Goal: Task Accomplishment & Management: Manage account settings

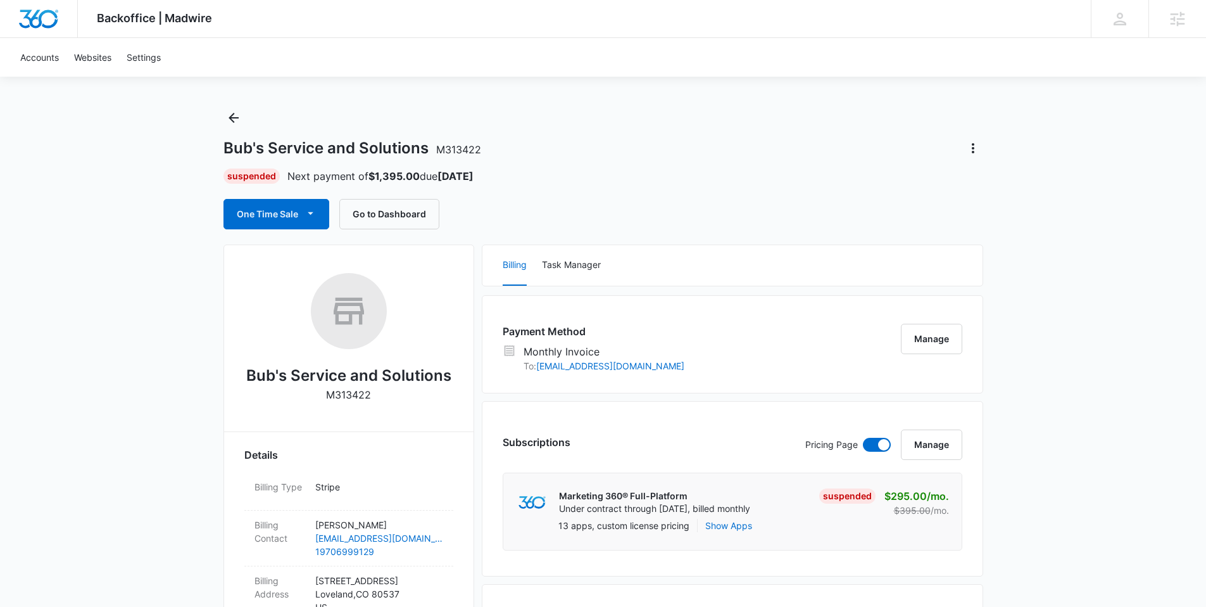
scroll to position [22, 0]
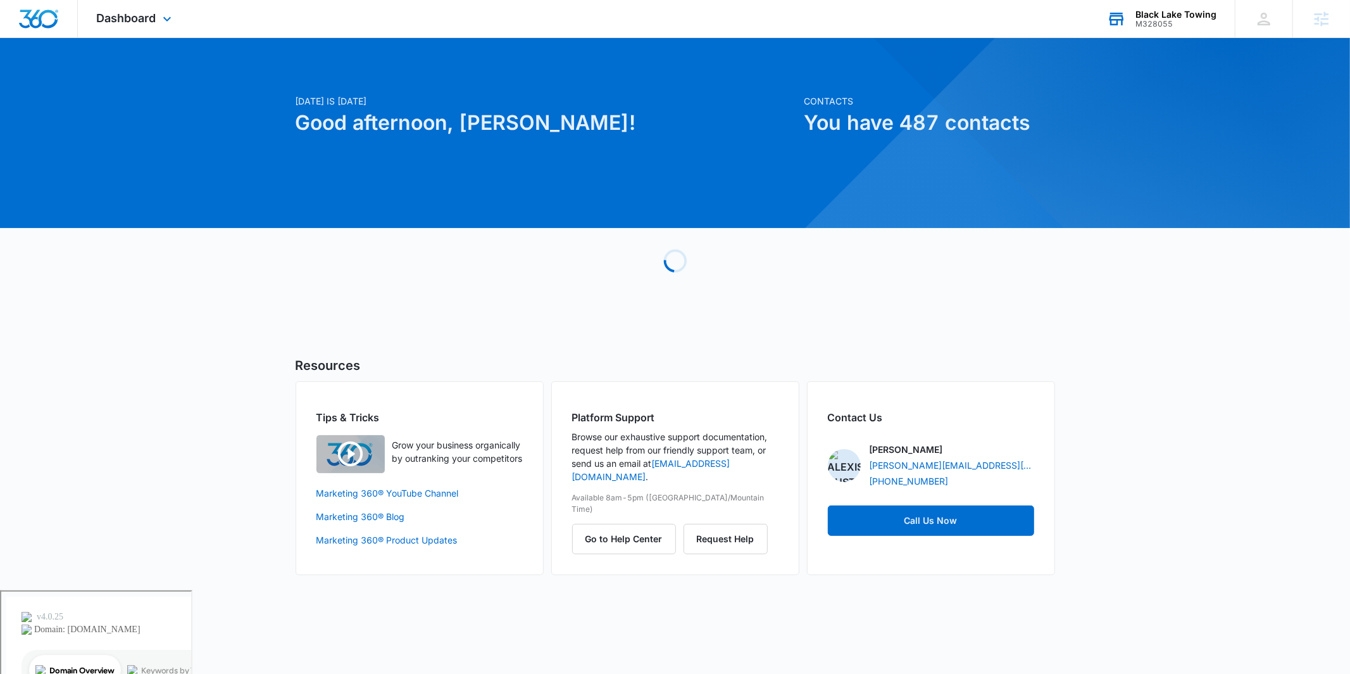
click at [1123, 9] on icon at bounding box center [1116, 18] width 19 height 19
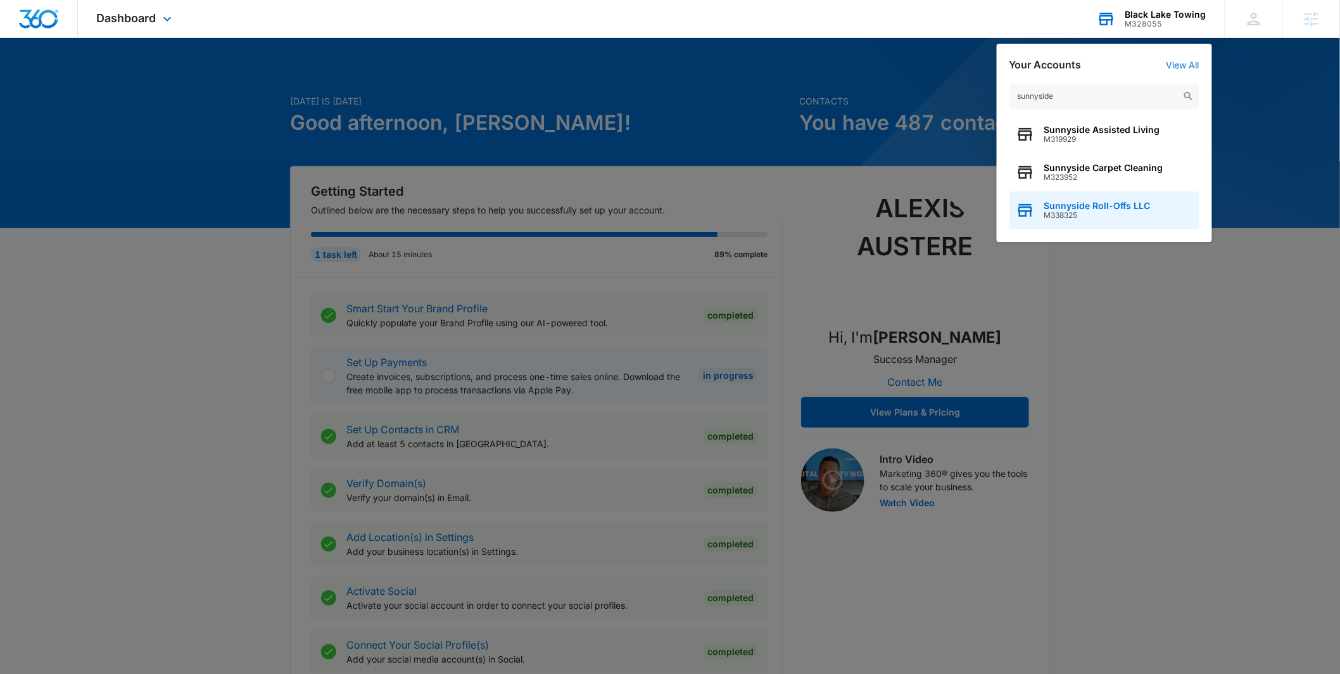
type input "sunnyside"
click at [1090, 208] on span "Sunnyside Roll-Offs LLC" at bounding box center [1097, 206] width 106 height 10
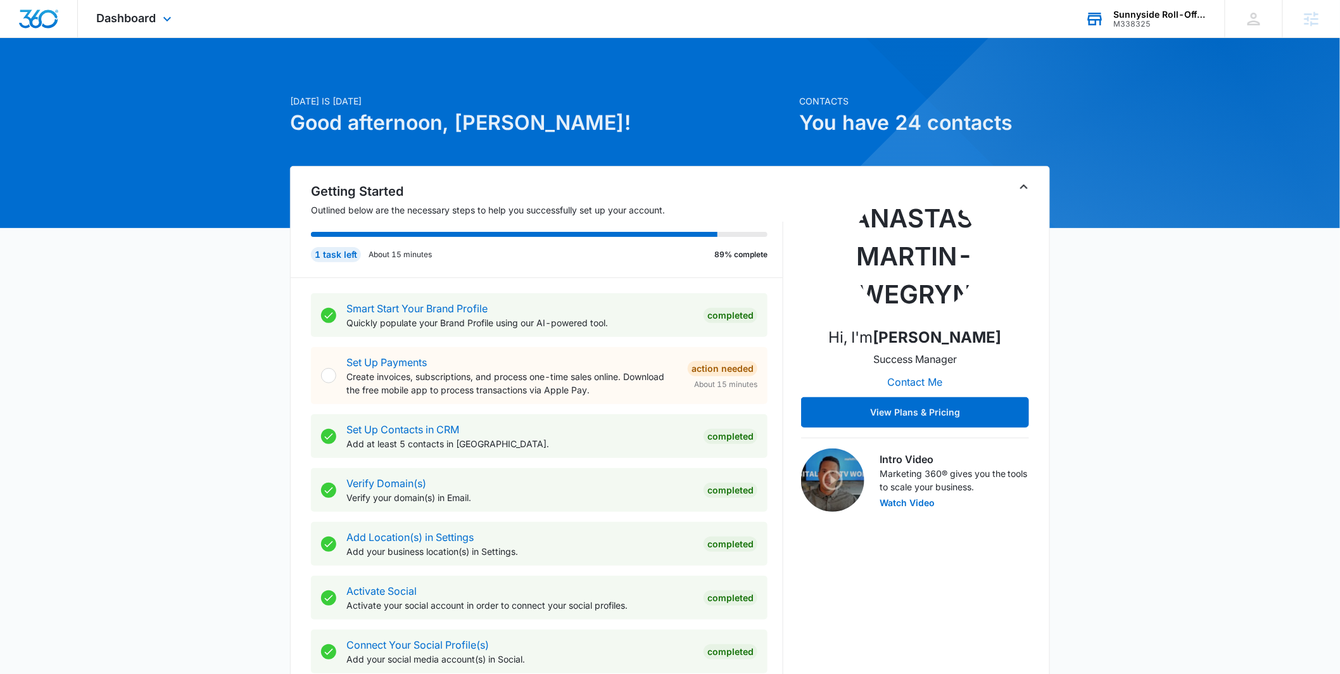
click at [142, 30] on div "Dashboard Apps Reputation Websites Forms CRM Email Social Payments POS Content …" at bounding box center [136, 18] width 116 height 37
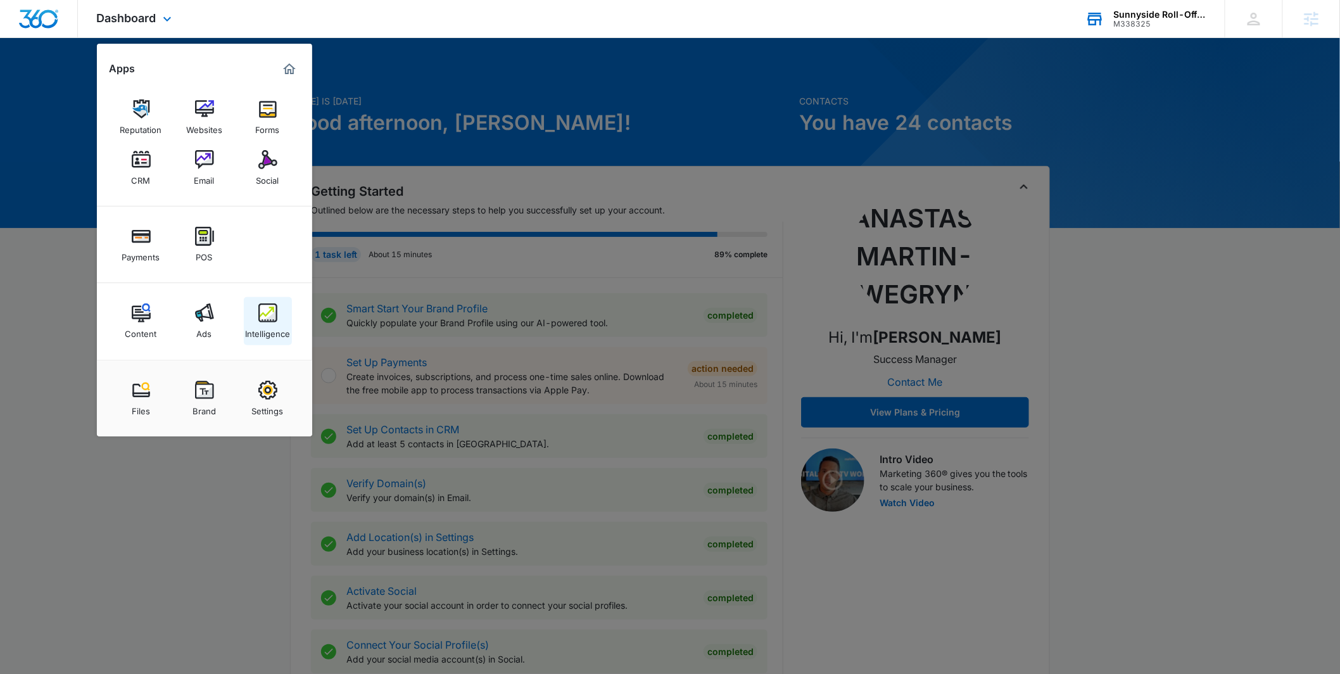
click at [270, 330] on div "Intelligence" at bounding box center [267, 330] width 45 height 16
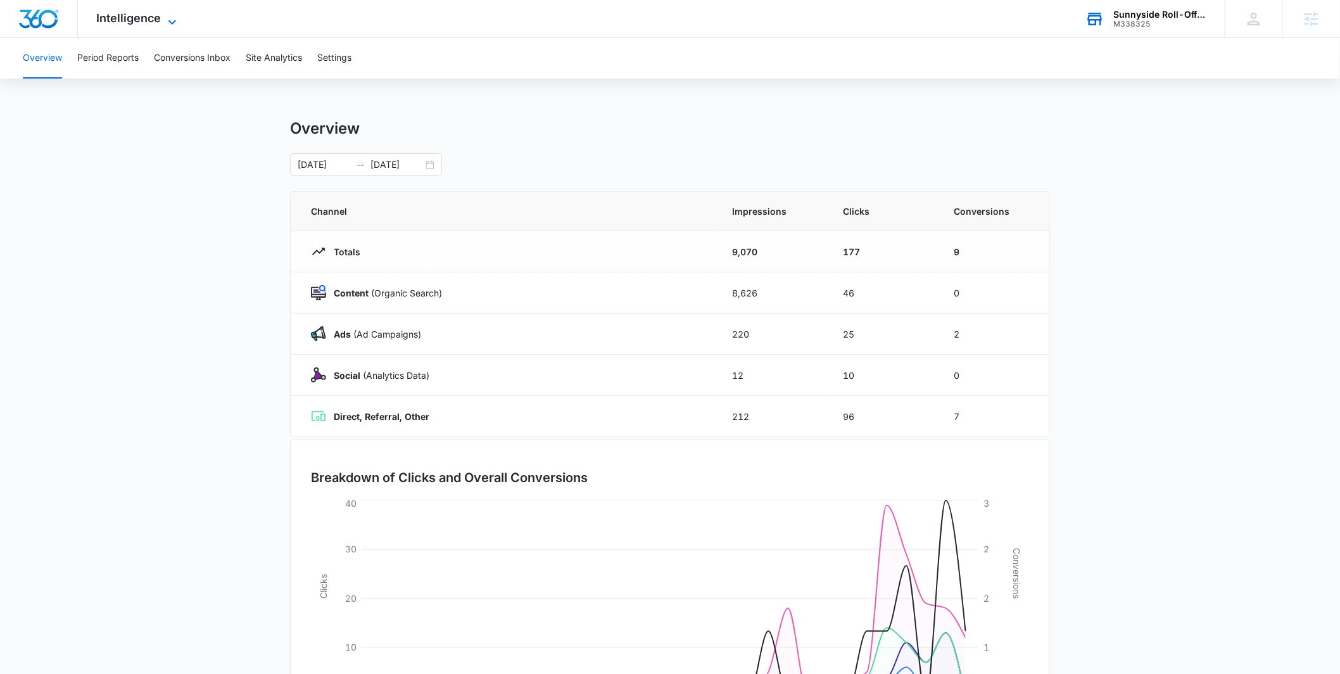
click at [132, 20] on span "Intelligence" at bounding box center [129, 17] width 65 height 13
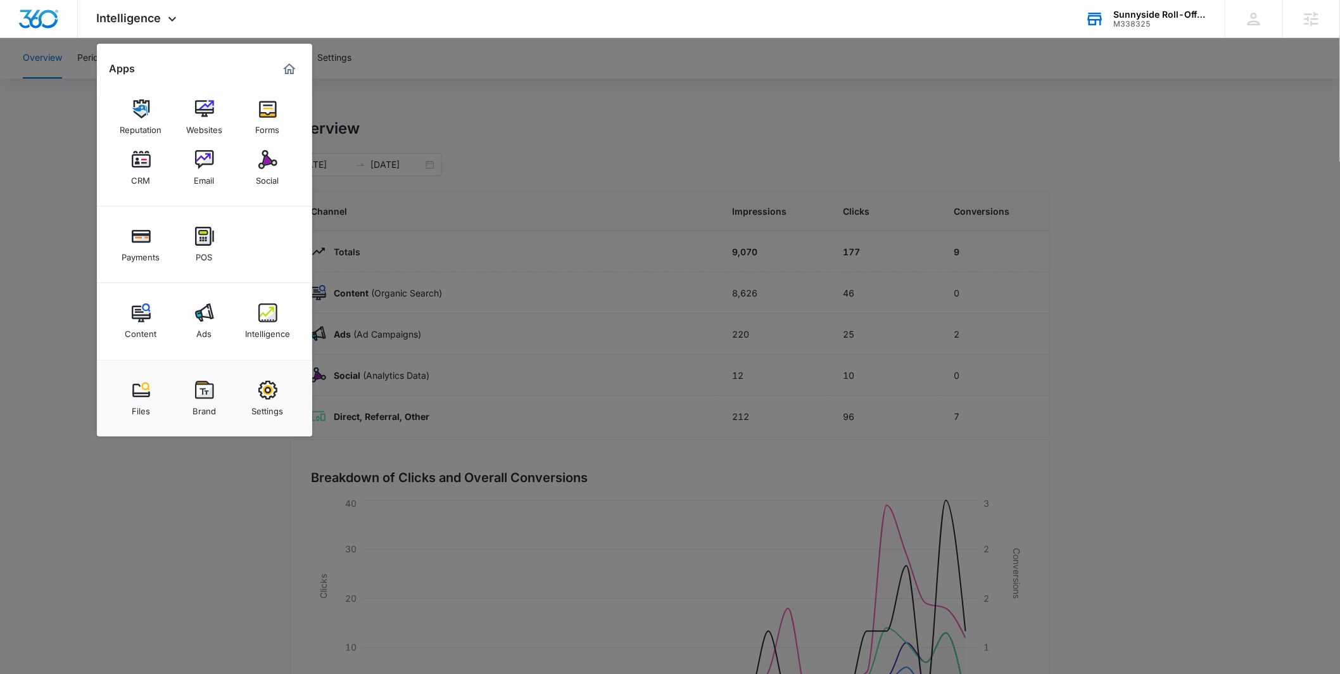
click at [144, 331] on div "Content" at bounding box center [141, 330] width 32 height 16
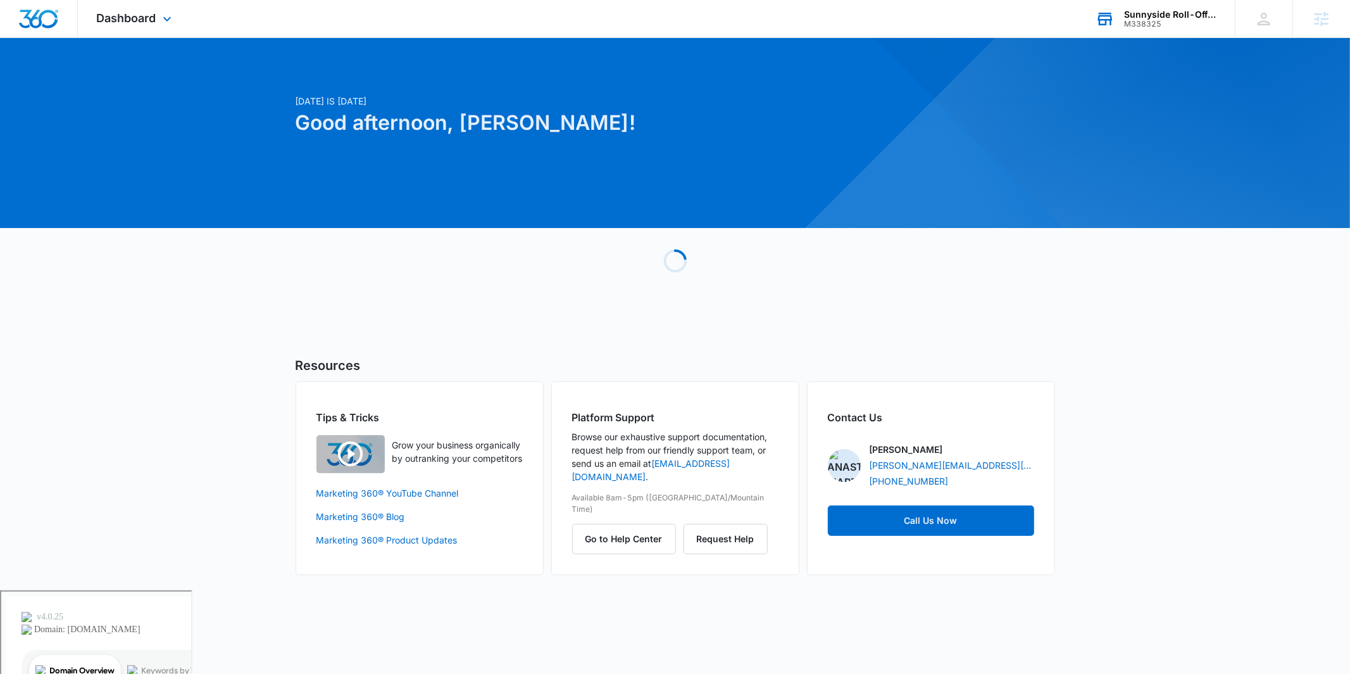
click at [1173, 23] on div "M338325" at bounding box center [1170, 24] width 92 height 9
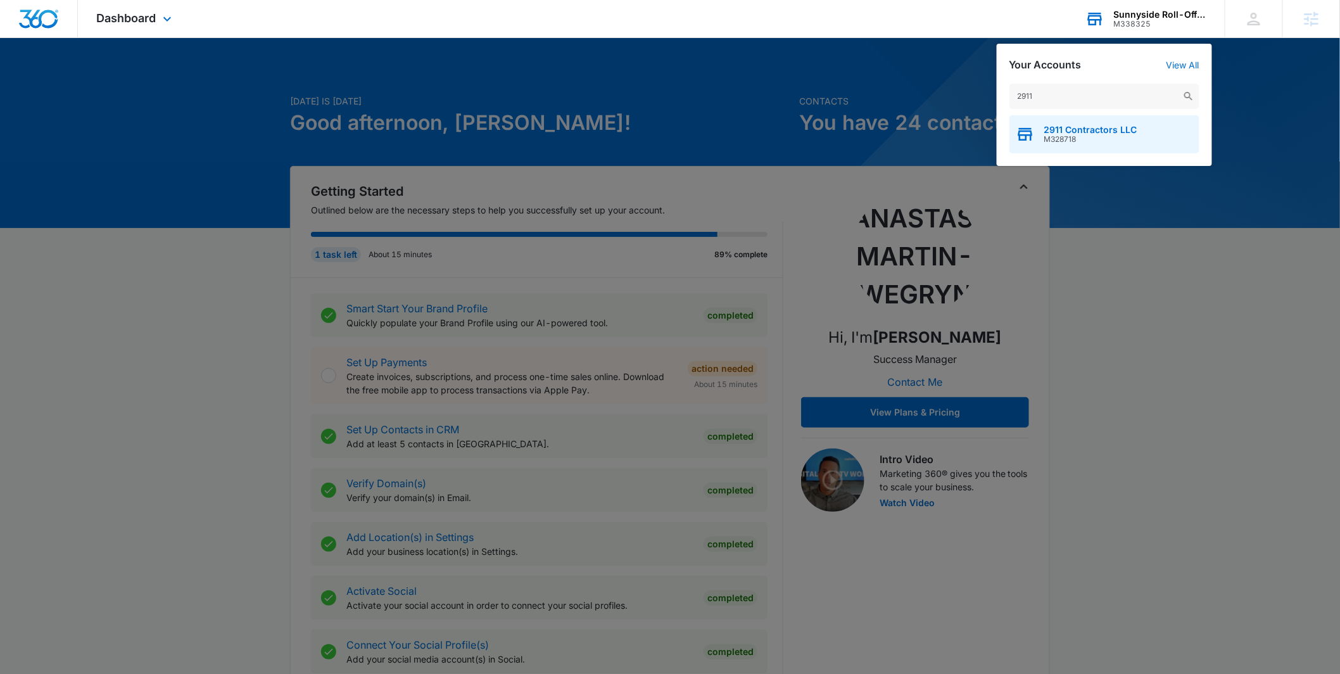
type input "2911"
click at [1069, 132] on span "2911 Contractors LLC" at bounding box center [1090, 130] width 93 height 10
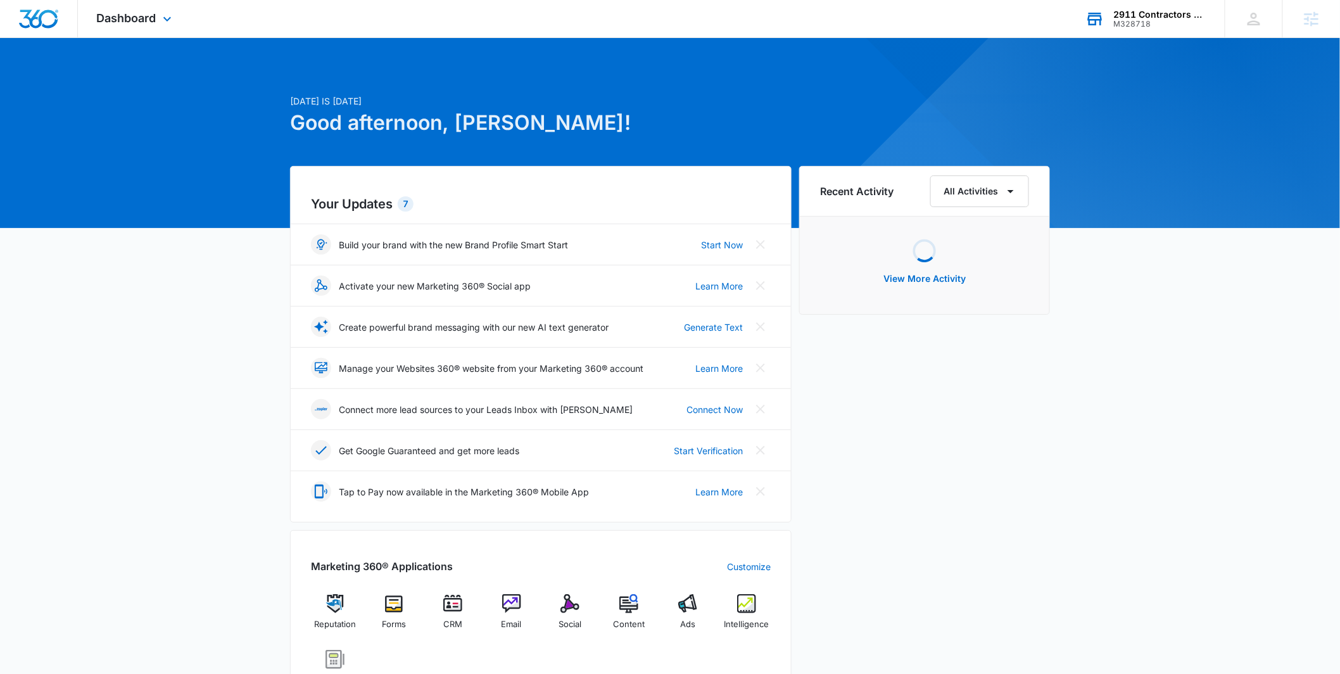
click at [140, 27] on div "Dashboard Apps Reputation Forms CRM Email Social POS Content Ads Intelligence F…" at bounding box center [136, 18] width 116 height 37
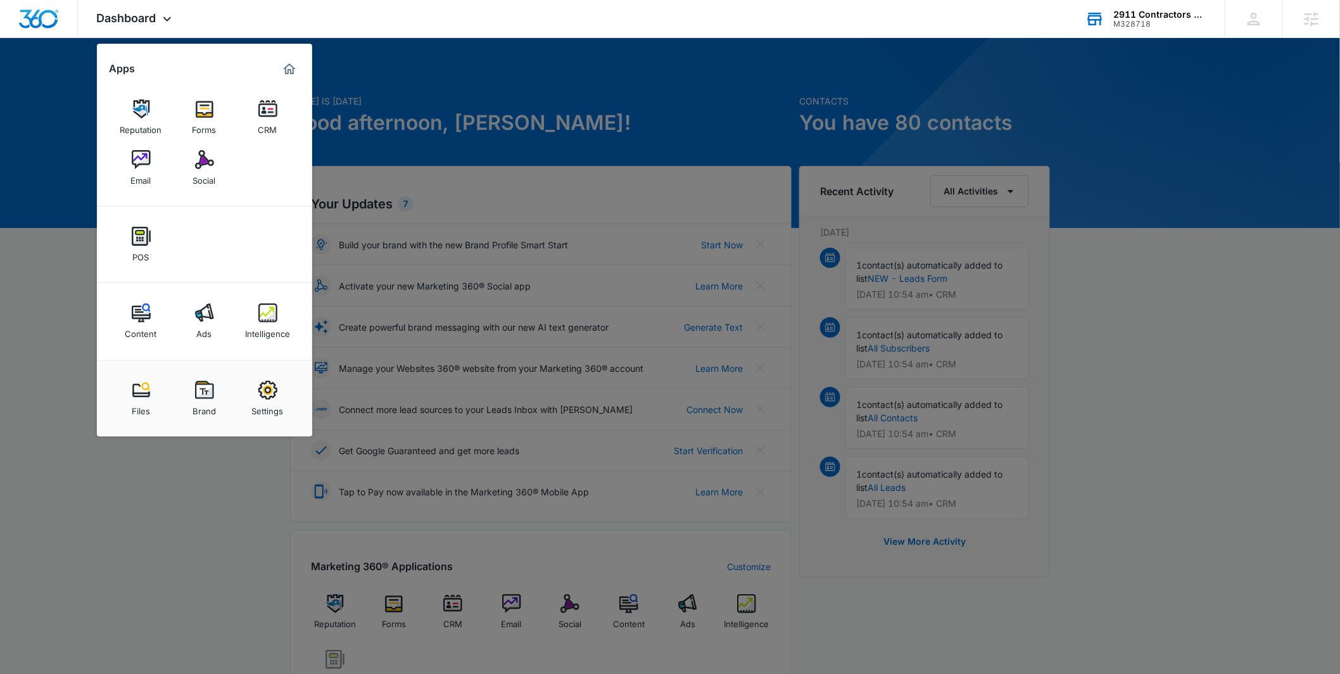
click at [217, 330] on link "Ads" at bounding box center [204, 321] width 48 height 48
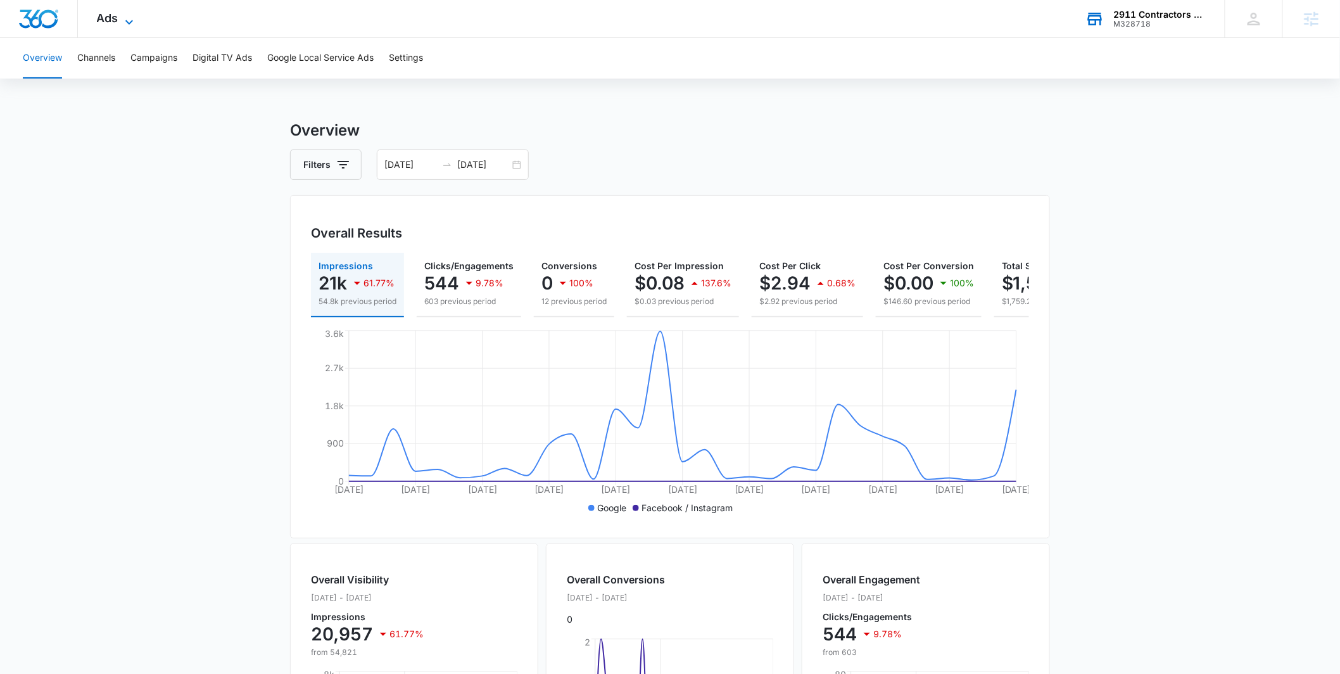
click at [126, 23] on icon at bounding box center [129, 22] width 15 height 15
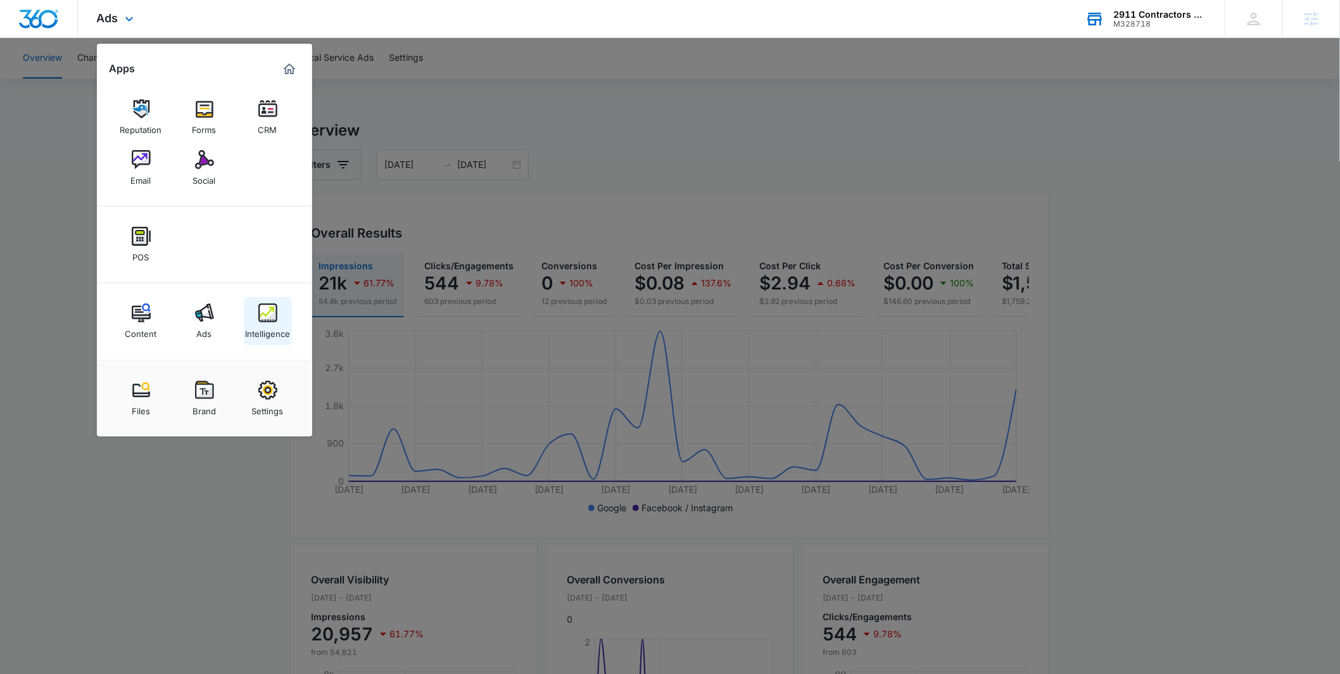
click at [260, 308] on img at bounding box center [267, 312] width 19 height 19
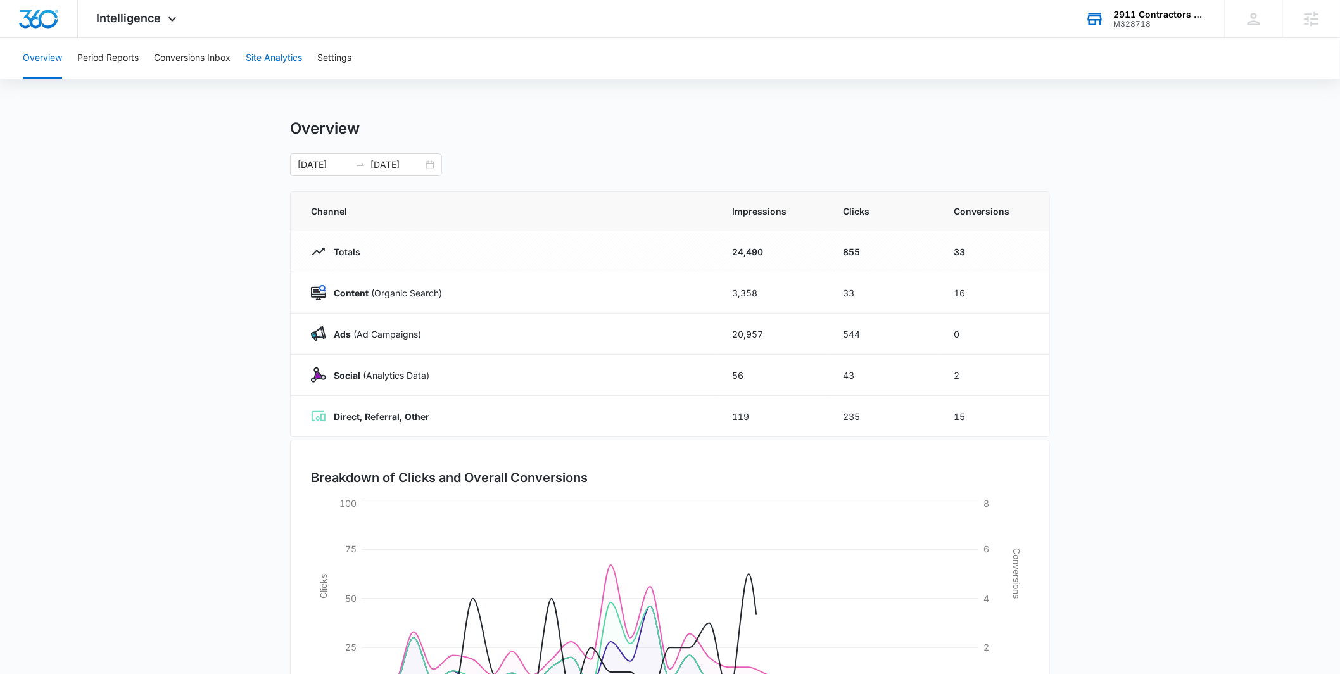
click at [264, 56] on button "Site Analytics" at bounding box center [274, 58] width 56 height 41
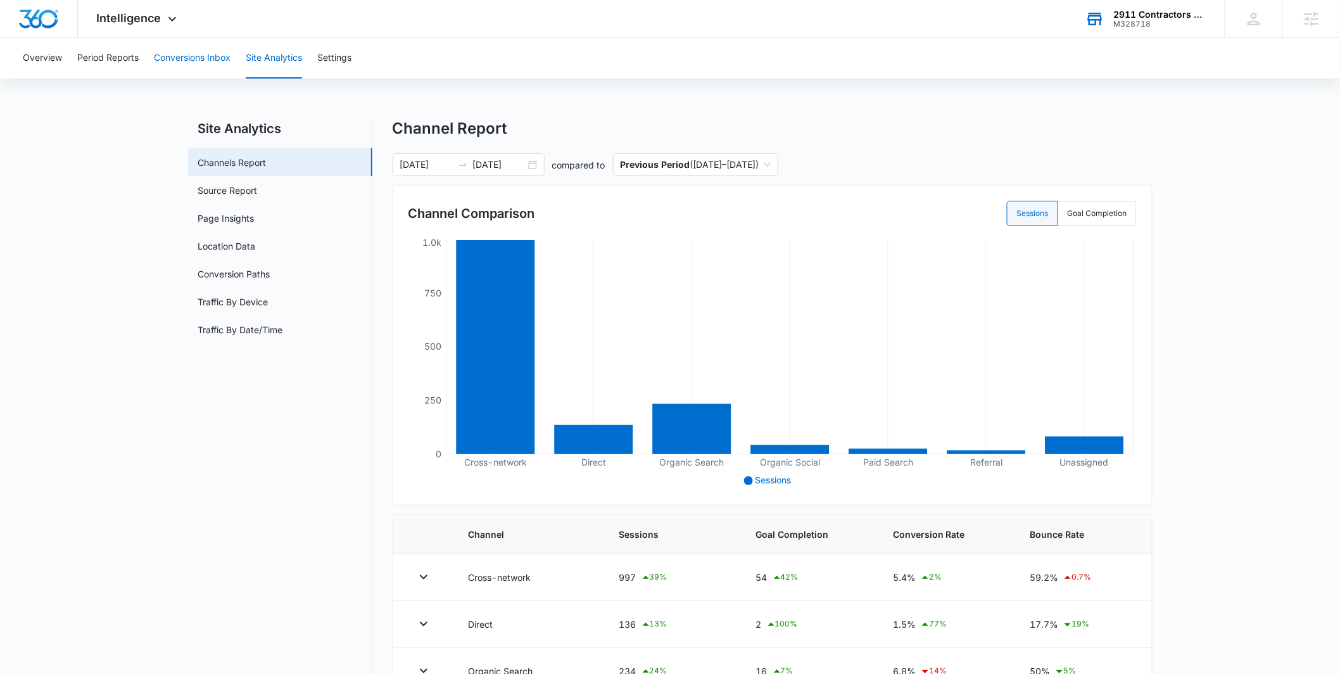
click at [204, 60] on button "Conversions Inbox" at bounding box center [192, 58] width 77 height 41
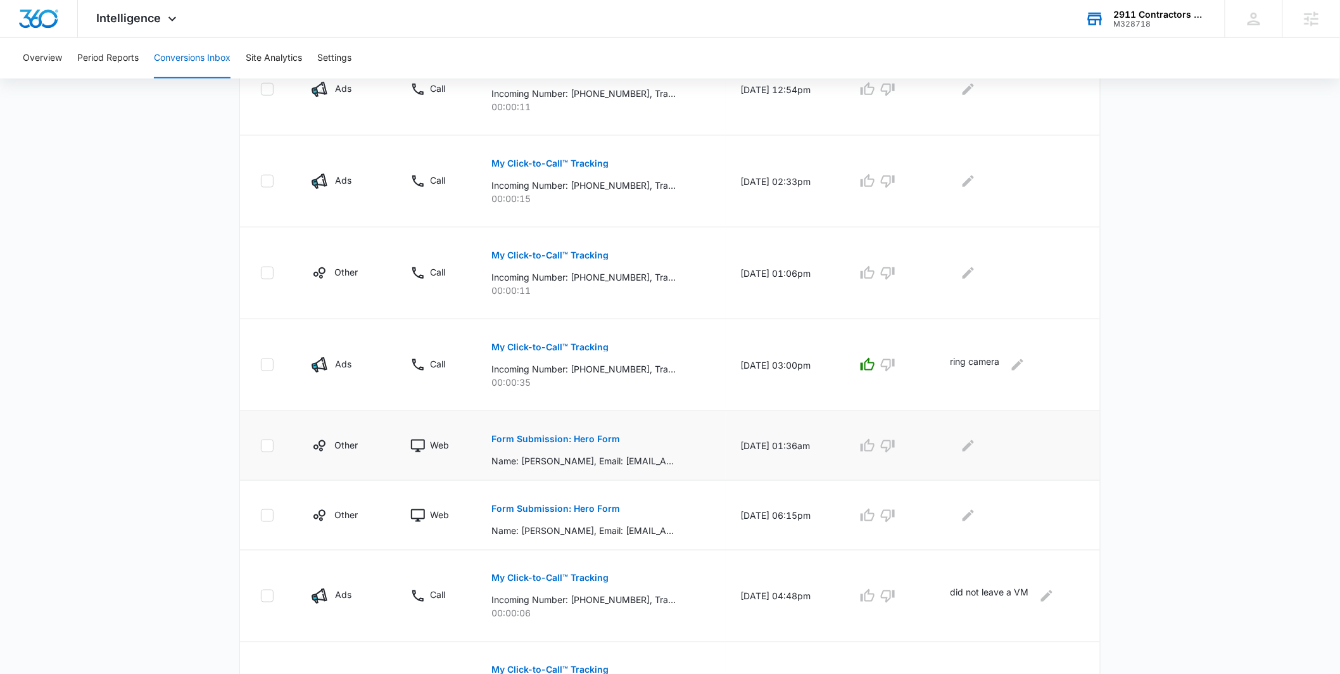
scroll to position [489, 0]
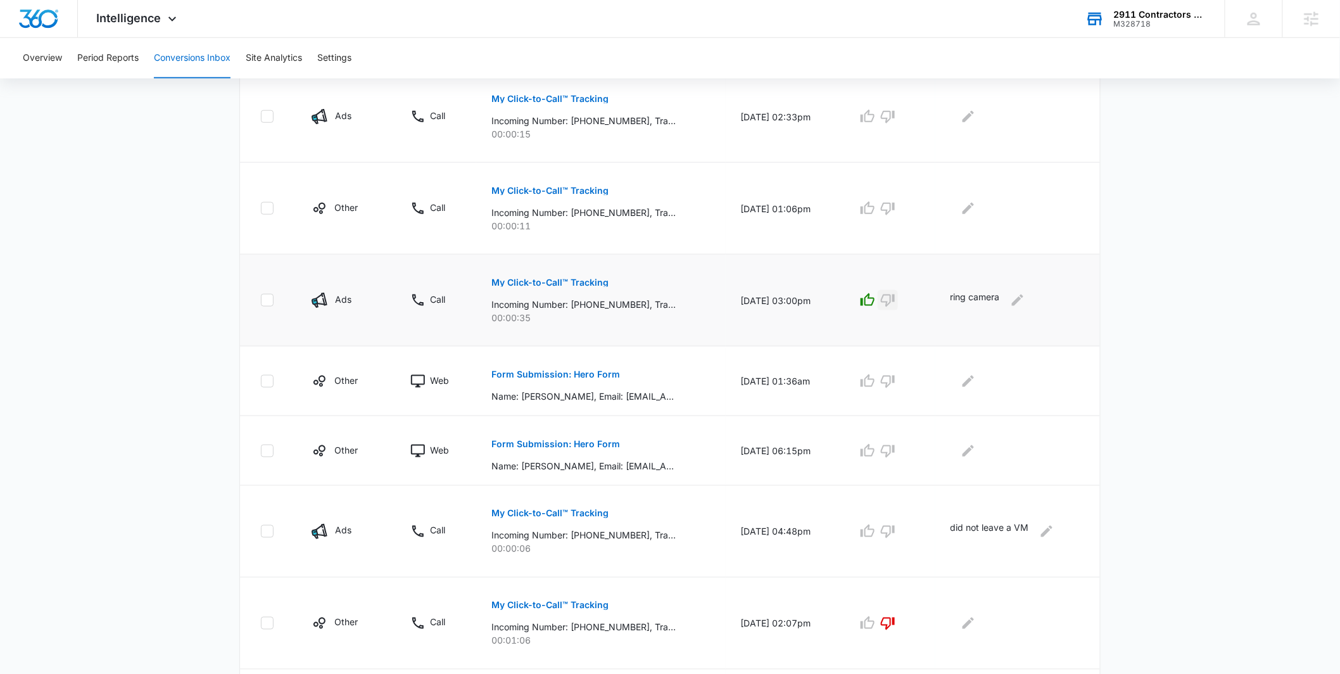
click at [895, 299] on icon "button" at bounding box center [887, 300] width 15 height 15
click at [1017, 302] on icon "Edit Comments" at bounding box center [1017, 300] width 15 height 15
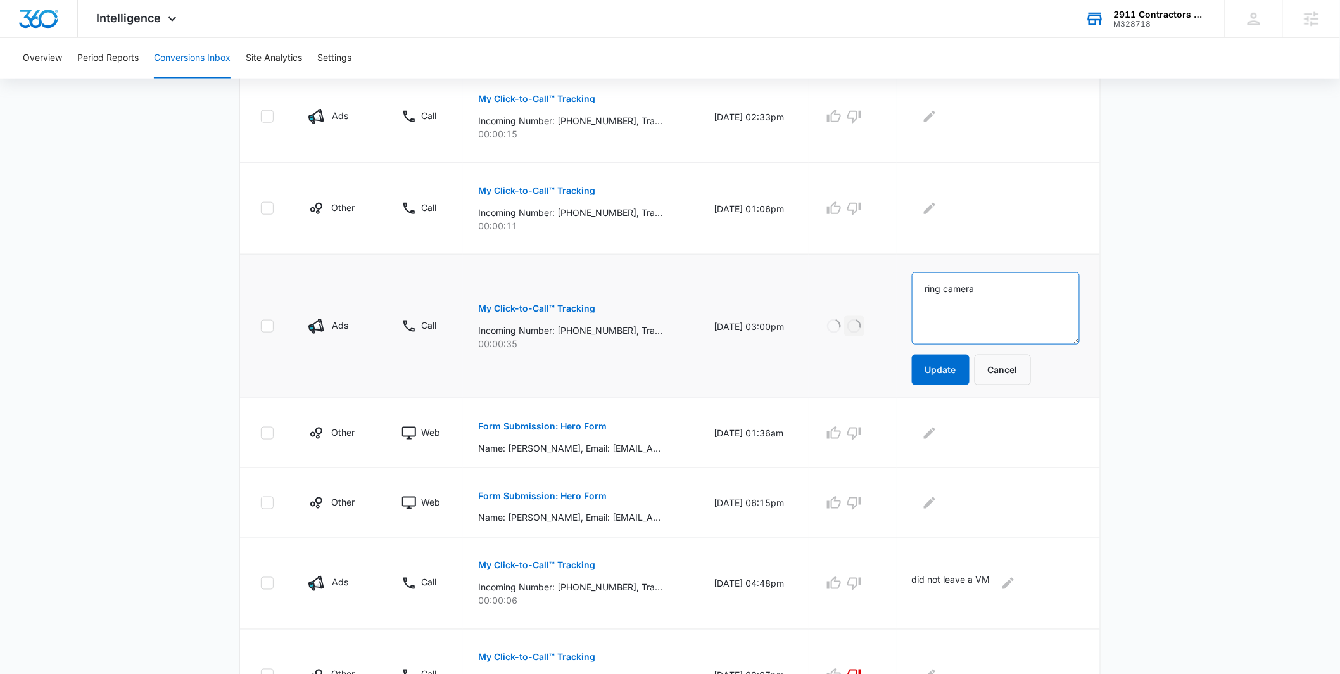
click at [1008, 280] on textarea "ring camera" at bounding box center [996, 308] width 168 height 72
click at [999, 292] on textarea "ring camera" at bounding box center [996, 308] width 168 height 72
drag, startPoint x: 999, startPoint y: 292, endPoint x: 908, endPoint y: 272, distance: 93.4
click at [908, 272] on tr "Ads Call My Click-to-Call™ Tracking Incoming Number: +15593580302, Tracking Num…" at bounding box center [670, 327] width 860 height 144
type textarea "security"
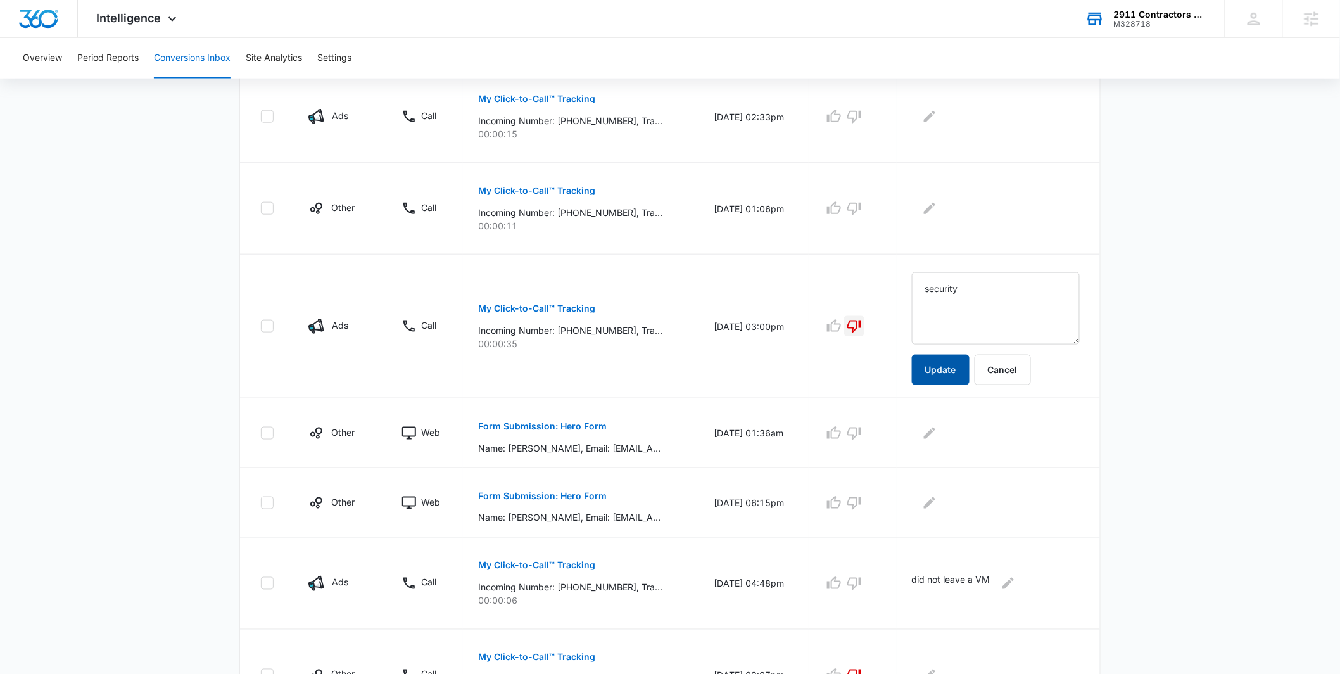
click at [943, 374] on button "Update" at bounding box center [941, 370] width 58 height 30
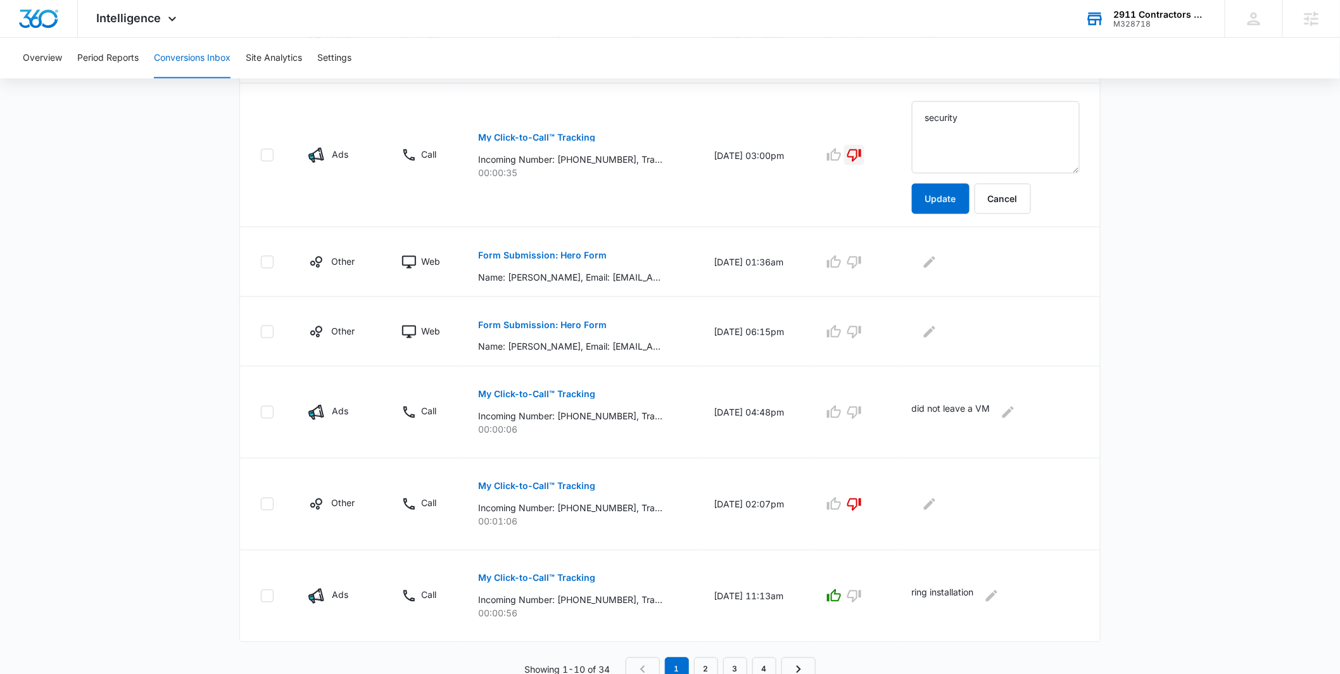
scroll to position [616, 0]
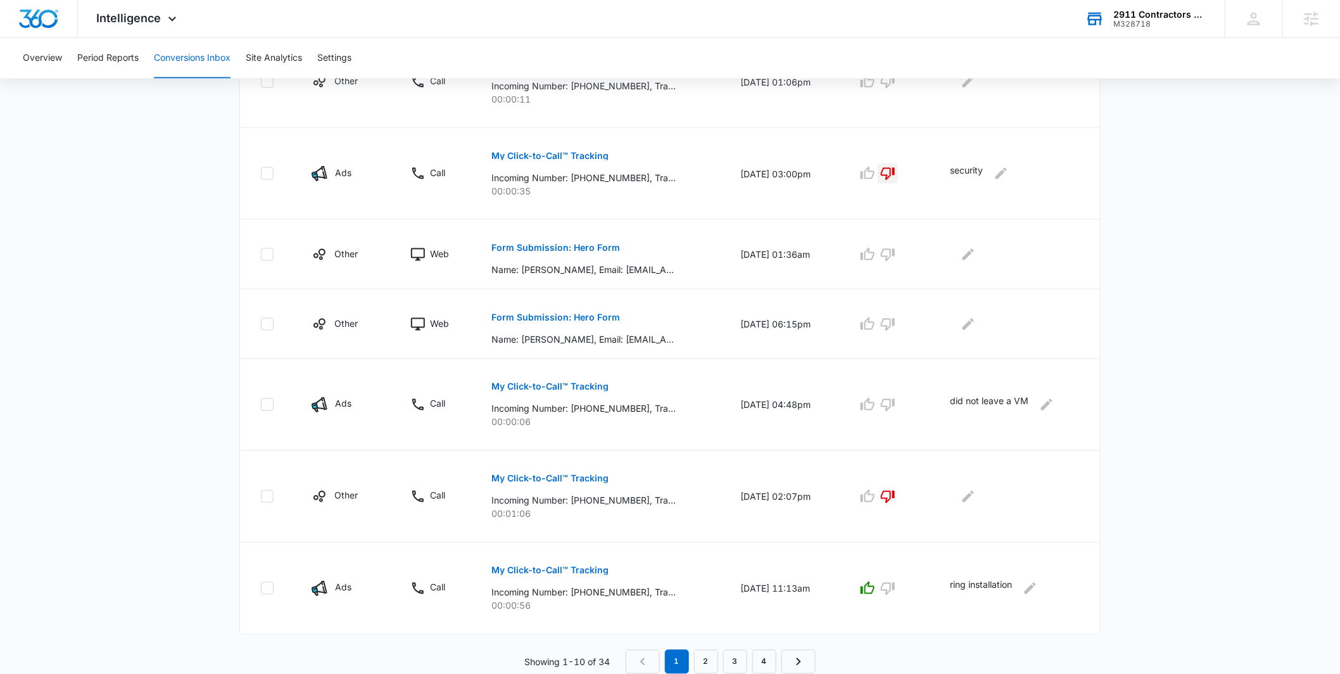
click at [577, 158] on p "My Click-to-Call™ Tracking" at bounding box center [549, 155] width 117 height 9
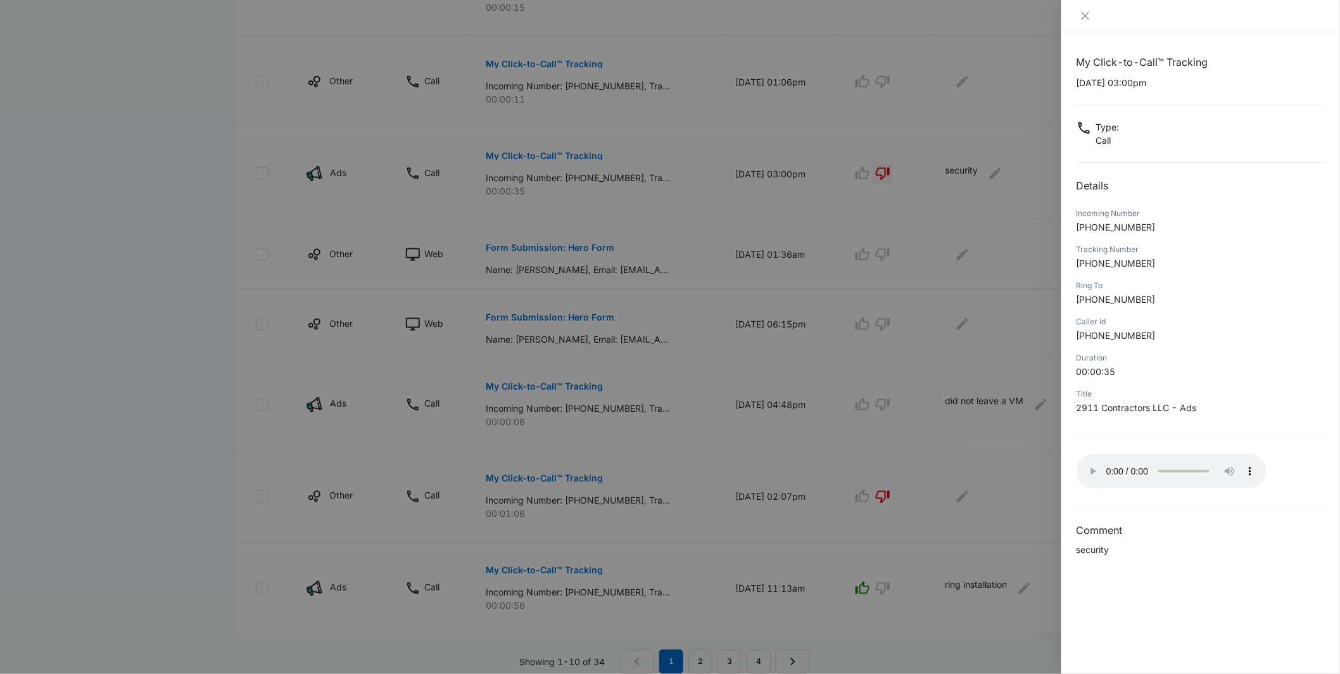
click at [591, 406] on div at bounding box center [670, 337] width 1340 height 674
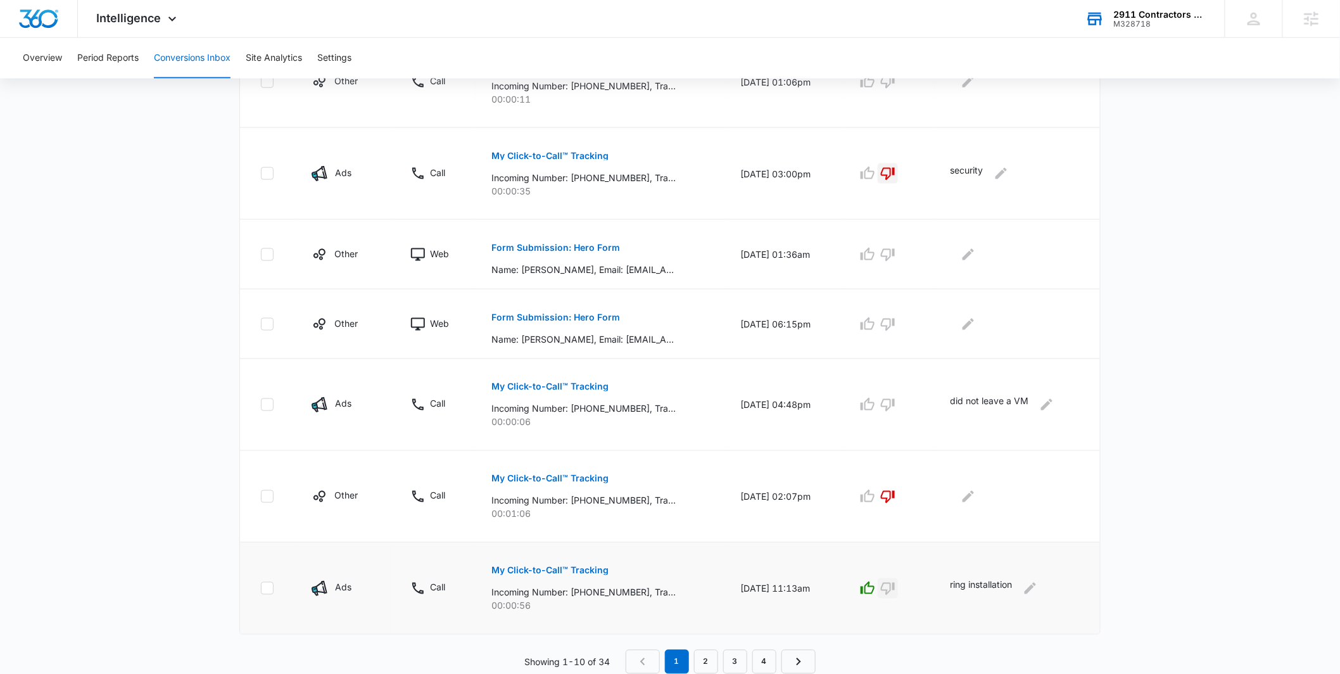
click at [893, 588] on icon "button" at bounding box center [887, 588] width 15 height 15
click at [1000, 181] on icon "Edit Comments" at bounding box center [1000, 173] width 15 height 15
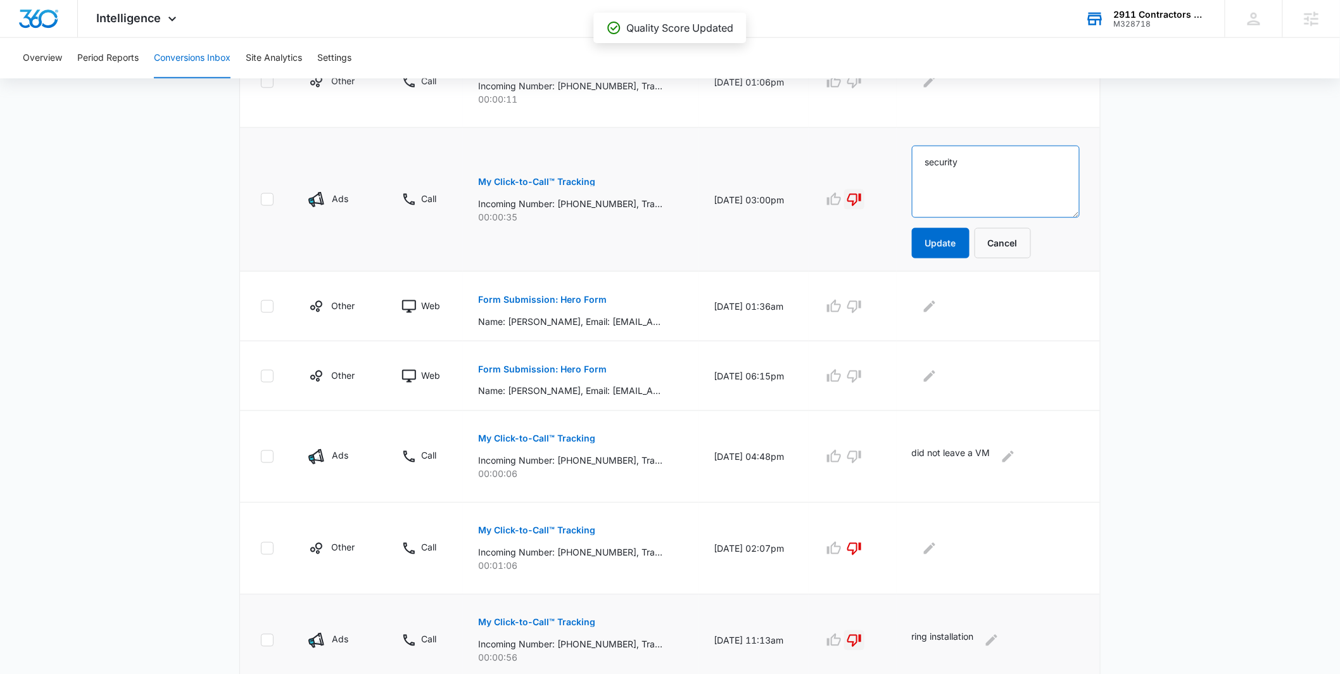
drag, startPoint x: 990, startPoint y: 168, endPoint x: 929, endPoint y: 167, distance: 60.8
click at [929, 167] on textarea "security" at bounding box center [996, 182] width 168 height 72
type textarea "Car"
click at [969, 241] on button "Update" at bounding box center [941, 243] width 58 height 30
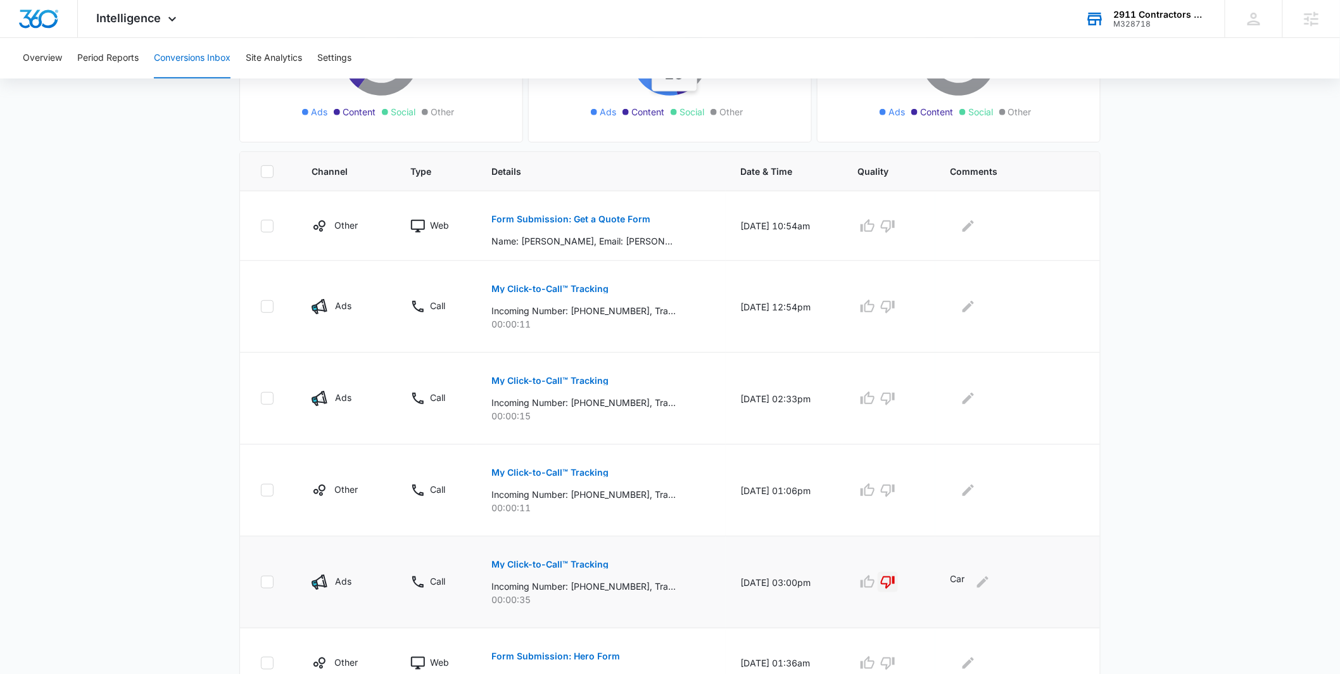
scroll to position [0, 0]
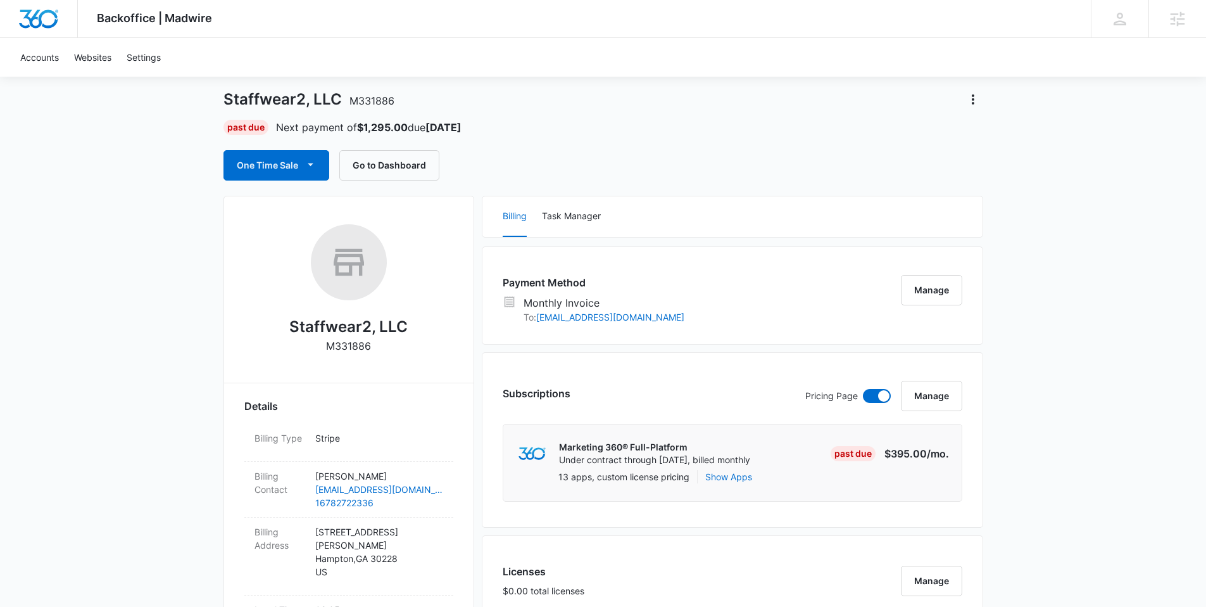
scroll to position [124, 0]
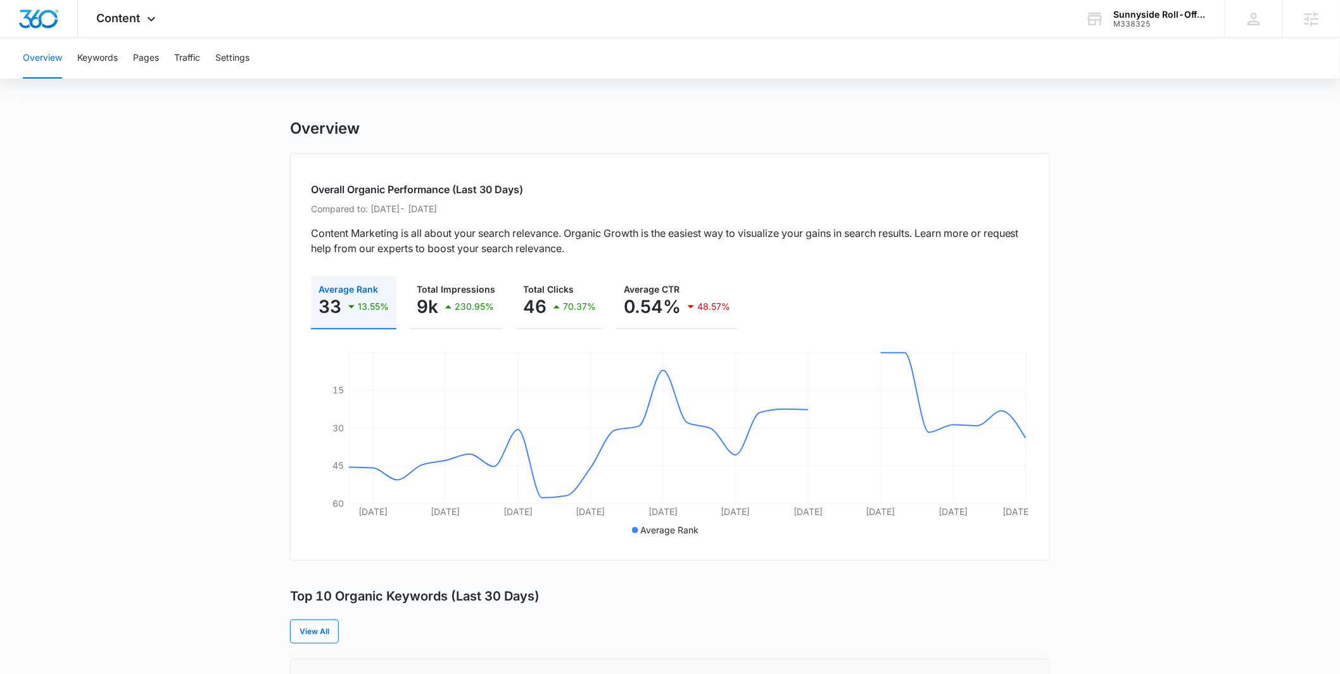
click at [688, 170] on div "Overall Organic Performance (Last 30 Days) Compared to: [DATE] - [DATE] Content…" at bounding box center [670, 356] width 760 height 407
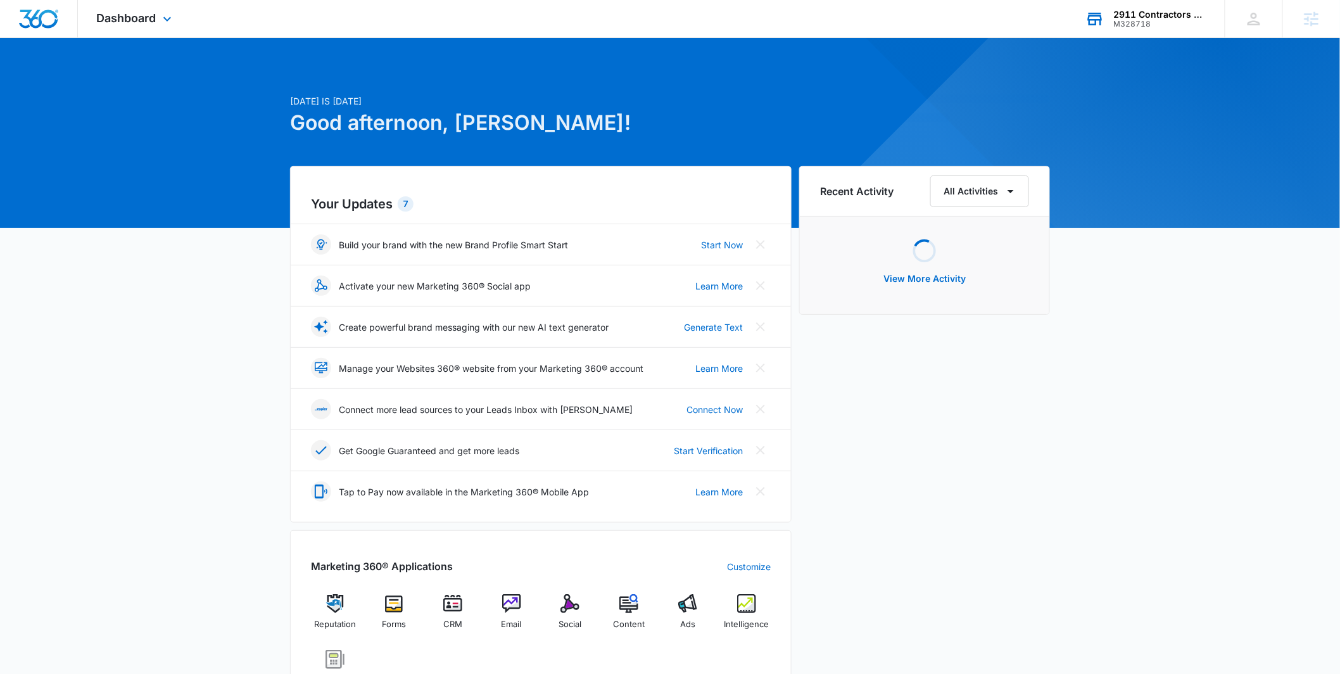
click at [1104, 28] on div "2911 Contractors LLC M328718 Your Accounts View All" at bounding box center [1145, 18] width 158 height 37
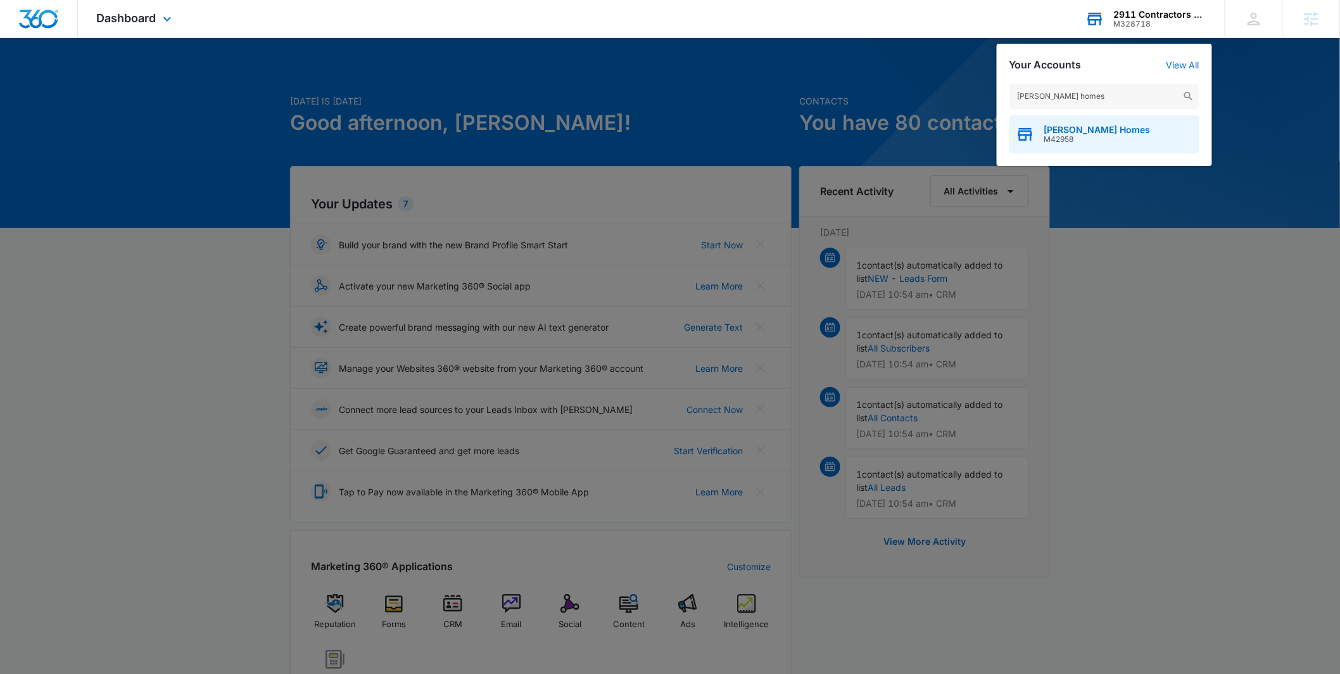
type input "stillwell homes"
click at [1056, 127] on span "Stillwell Homes" at bounding box center [1097, 130] width 106 height 10
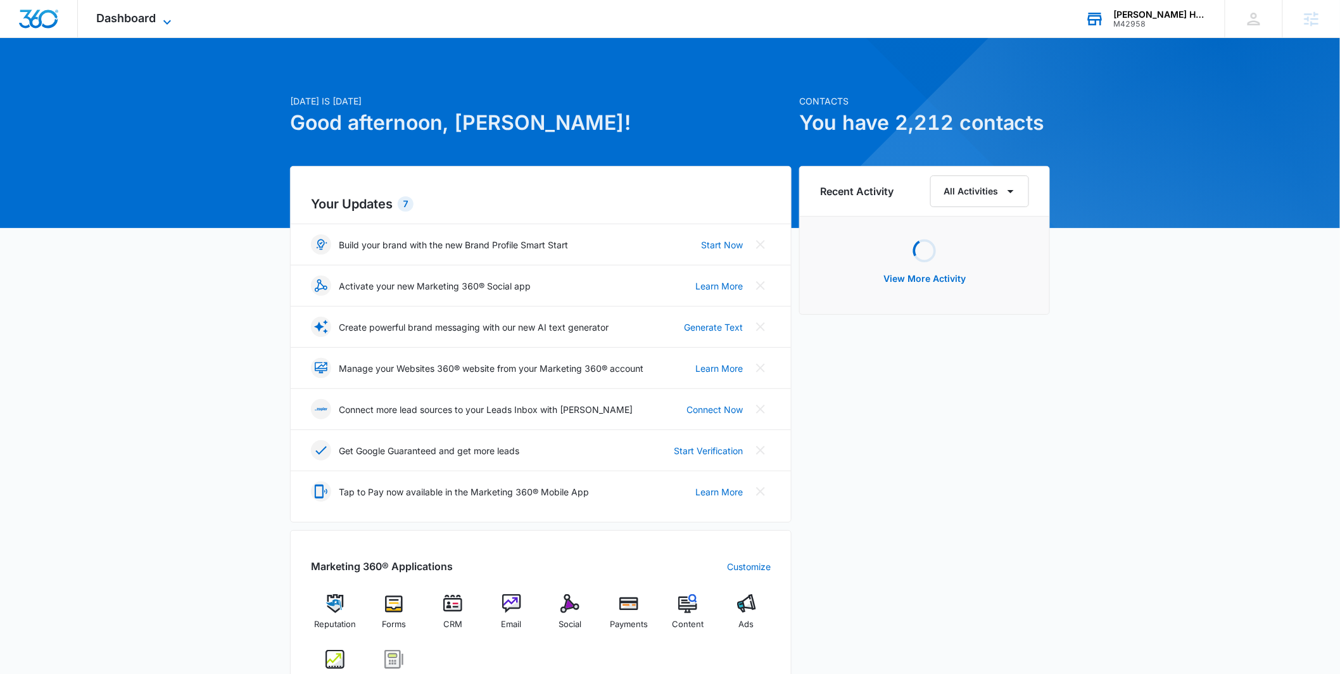
click at [156, 15] on span "Dashboard" at bounding box center [127, 17] width 60 height 13
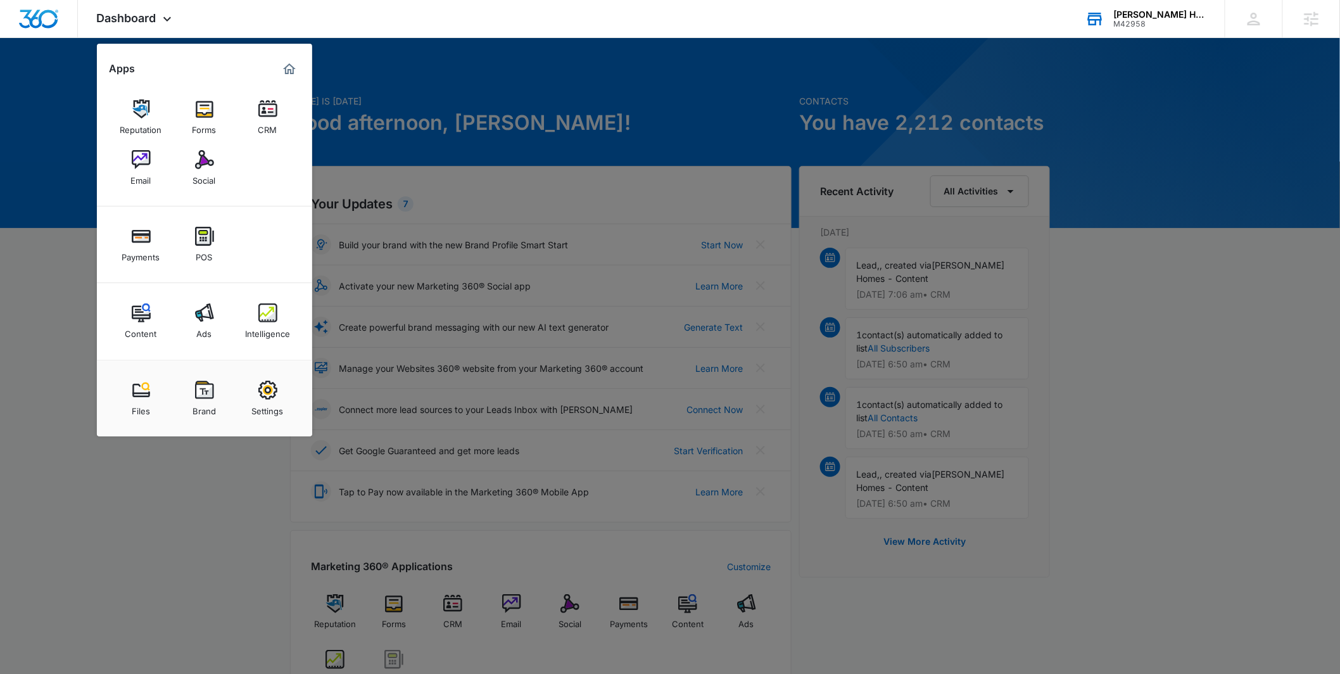
click at [203, 317] on img at bounding box center [204, 312] width 19 height 19
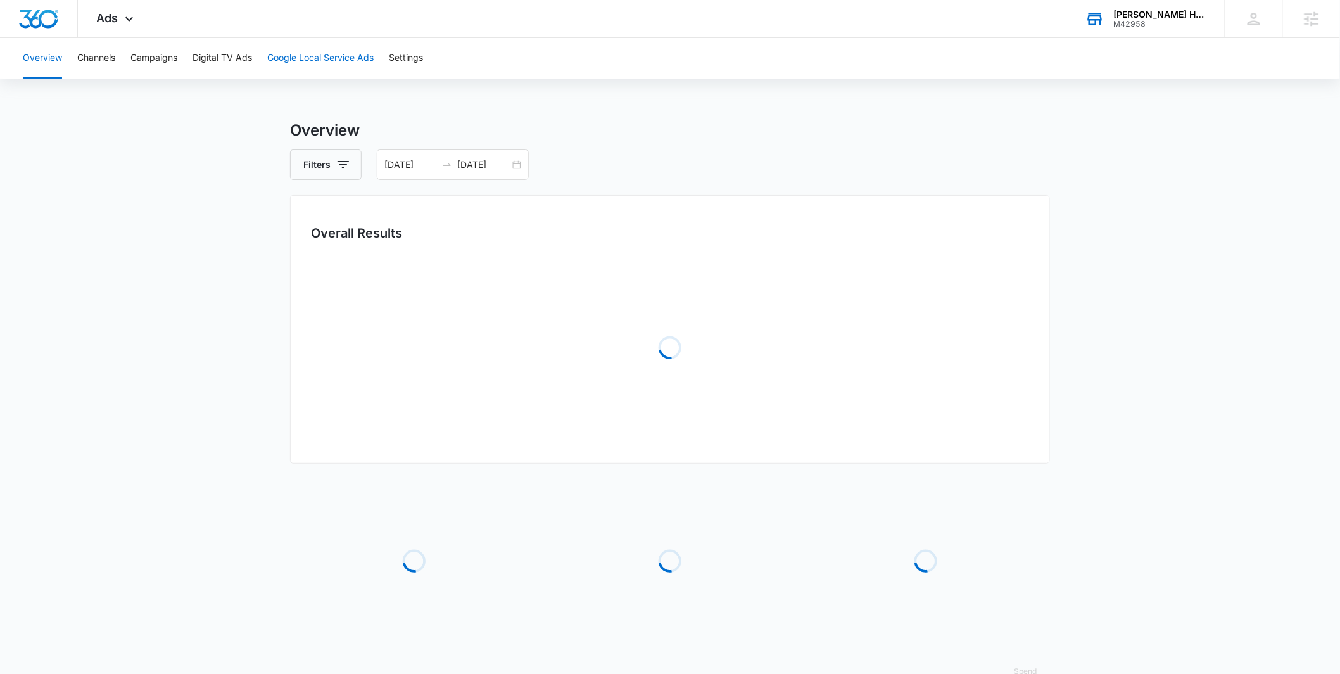
click at [327, 61] on button "Google Local Service Ads" at bounding box center [320, 58] width 106 height 41
